Goal: Find specific page/section: Find specific page/section

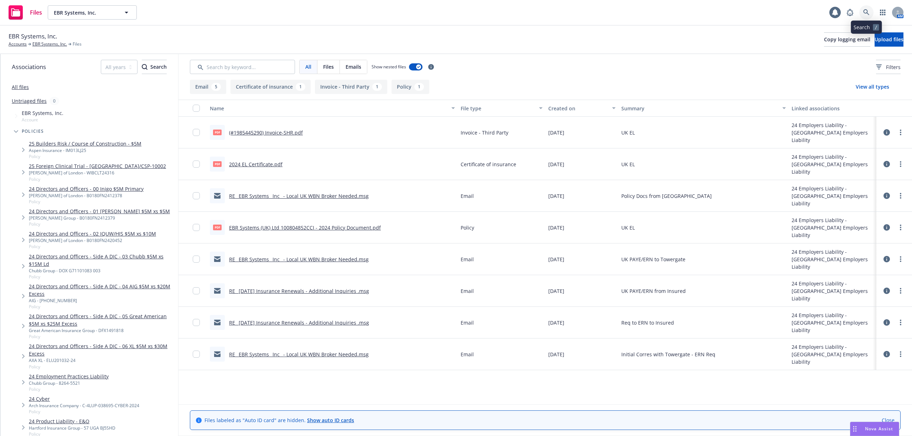
click at [863, 10] on icon at bounding box center [866, 12] width 6 height 6
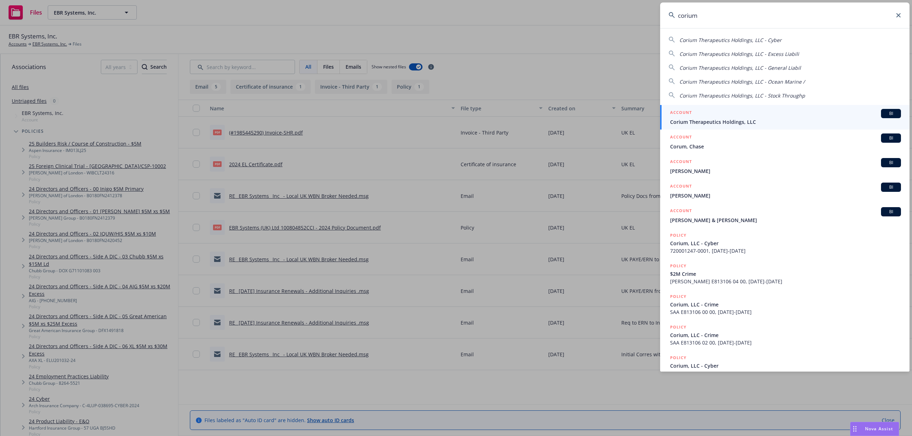
type input "corium"
click at [713, 109] on div "ACCOUNT BI" at bounding box center [785, 113] width 231 height 9
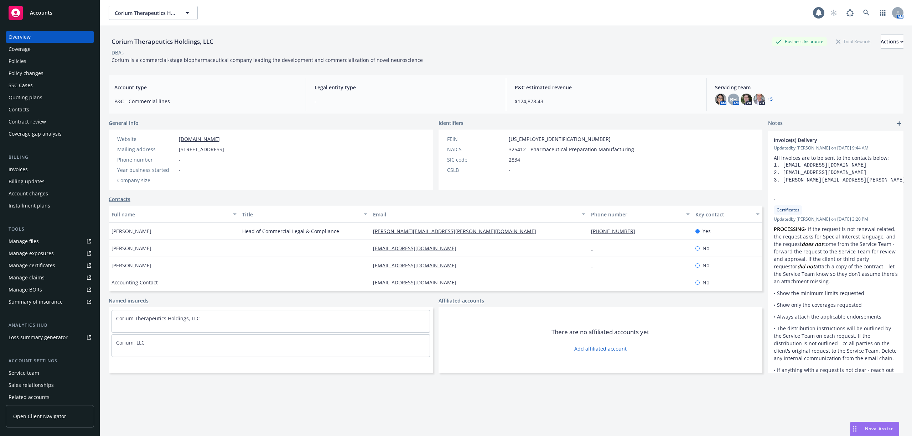
click at [36, 64] on div "Policies" at bounding box center [50, 61] width 83 height 11
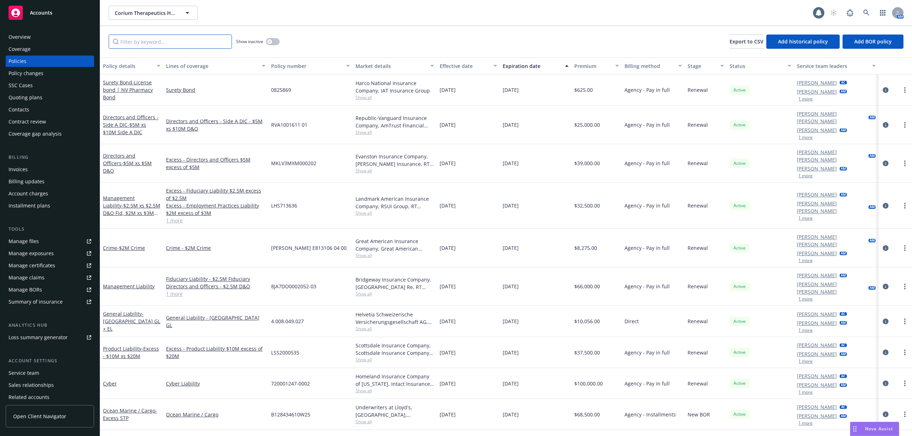
click at [173, 38] on input "Filter by keyword..." at bounding box center [170, 42] width 123 height 14
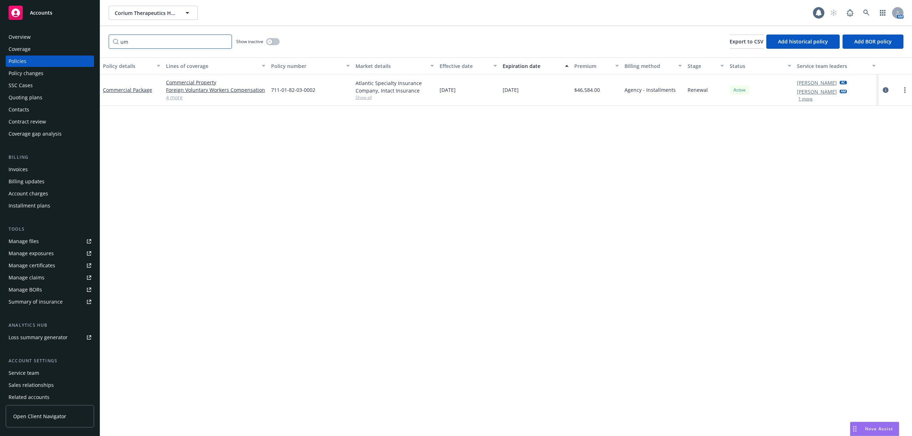
type input "u"
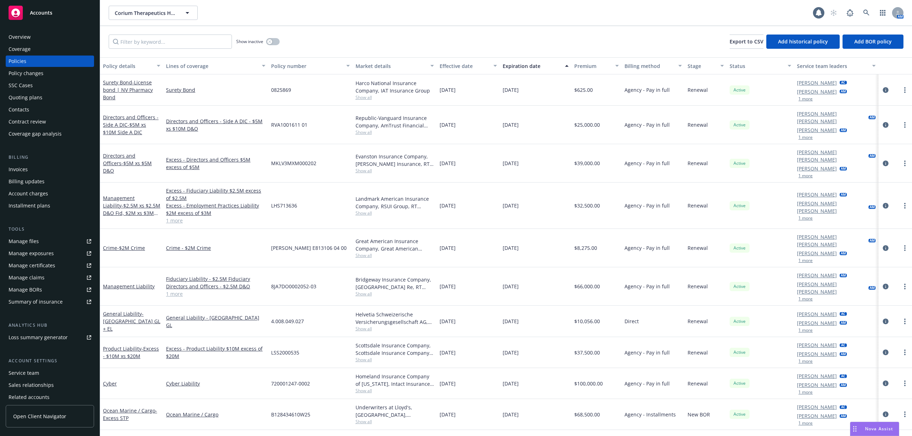
click at [26, 35] on div "Overview" at bounding box center [20, 36] width 22 height 11
